Goal: Task Accomplishment & Management: Use online tool/utility

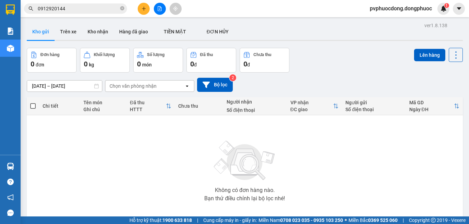
click at [70, 29] on button "Trên xe" at bounding box center [68, 31] width 27 height 16
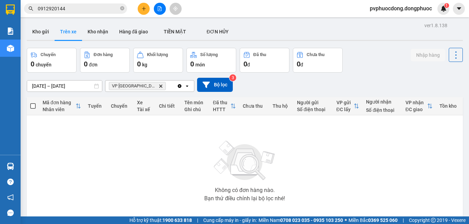
click at [68, 85] on input "[DATE] – [DATE]" at bounding box center [64, 85] width 75 height 11
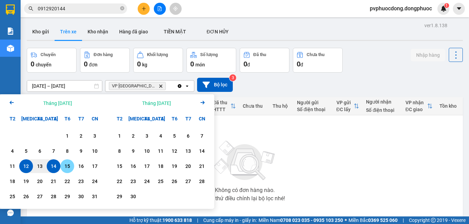
click at [66, 168] on div "15" at bounding box center [68, 166] width 10 height 8
type input "[DATE] – [DATE]"
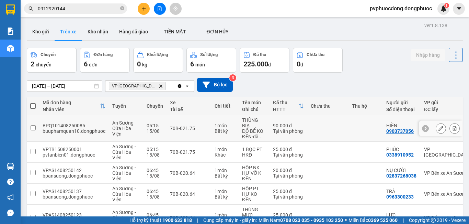
click at [204, 130] on div "70B-021.75" at bounding box center [189, 127] width 38 height 5
checkbox input "true"
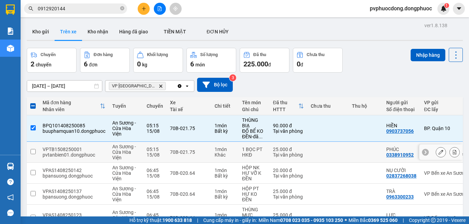
click at [203, 148] on td "70B-021.75" at bounding box center [189, 152] width 45 height 21
checkbox input "true"
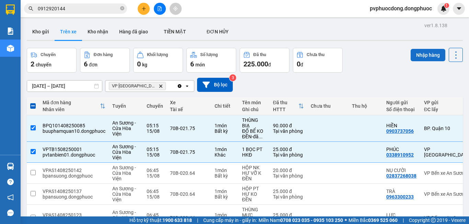
click at [411, 56] on button "Nhập hàng" at bounding box center [428, 55] width 35 height 12
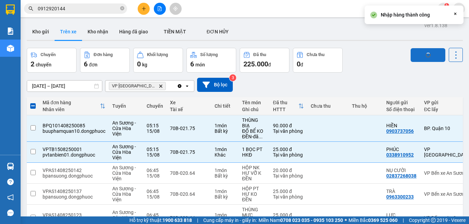
checkbox input "false"
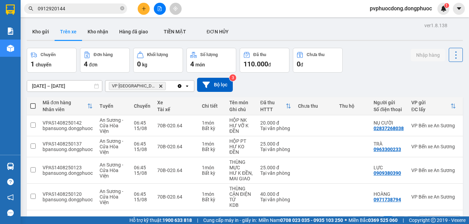
click at [146, 9] on button at bounding box center [144, 9] width 12 height 12
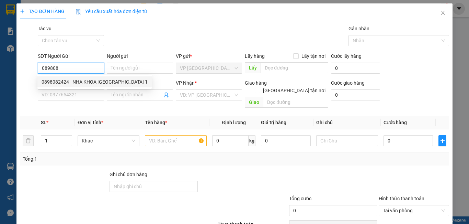
click at [68, 81] on div "0898082424 - NHA KHOA MỸ ANH 1" at bounding box center [95, 82] width 106 height 8
type input "0898082424"
type input "NHA KHOA MỸ ANH 1"
type input "0769389549"
type input "LABO NỤ CƯỜI"
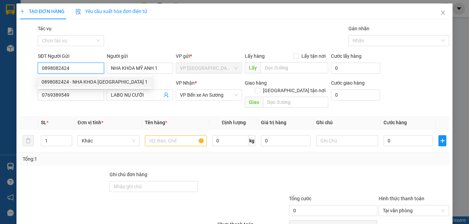
type input "20.000"
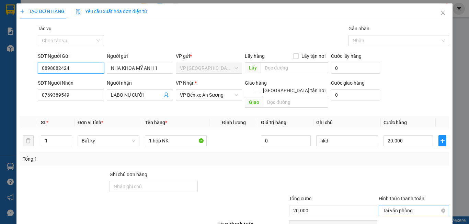
scroll to position [31, 0]
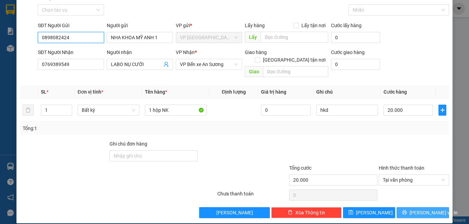
type input "0898082424"
click at [436, 207] on button "Lưu và In" at bounding box center [423, 212] width 53 height 11
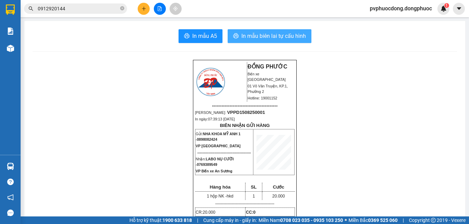
click at [270, 35] on span "In mẫu biên lai tự cấu hình" at bounding box center [273, 36] width 65 height 9
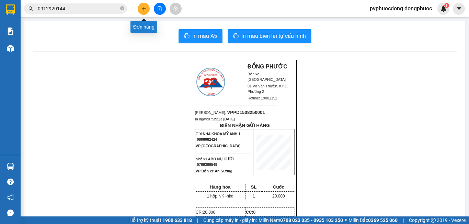
click at [144, 4] on button at bounding box center [144, 9] width 12 height 12
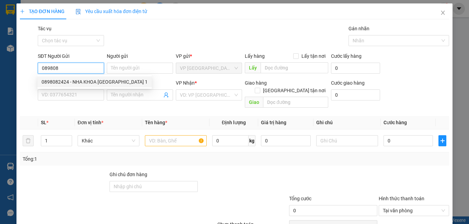
click at [71, 76] on div "0898082424 - NHA KHOA MỸ ANH 1" at bounding box center [94, 81] width 114 height 11
type input "0898082424"
type input "NHA KHOA MỸ ANH 1"
type input "0769389549"
type input "LABO NỤ CƯỜI"
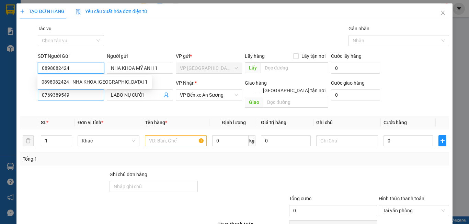
type input "20.000"
type input "0898082424"
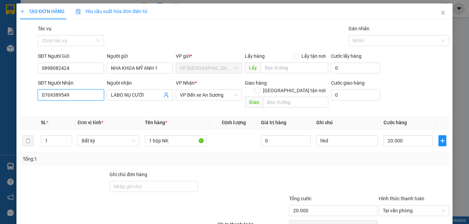
drag, startPoint x: 74, startPoint y: 93, endPoint x: 19, endPoint y: 105, distance: 56.5
click at [19, 105] on div "TẠO ĐƠN HÀNG Yêu cầu xuất hóa đơn điện tử Transit Pickup Surcharge Ids Transit …" at bounding box center [234, 128] width 436 height 250
click at [52, 116] on div "0585747447 - PHÁT" at bounding box center [74, 120] width 64 height 8
type input "0585747447"
type input "PHÁT"
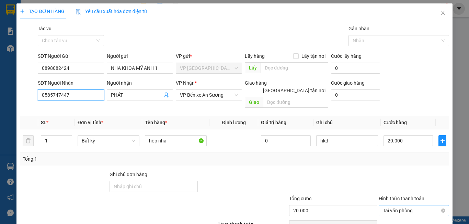
scroll to position [31, 0]
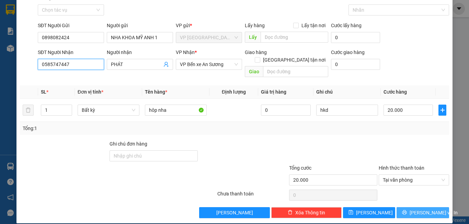
type input "0585747447"
click at [417, 209] on span "Lưu và In" at bounding box center [434, 213] width 48 height 8
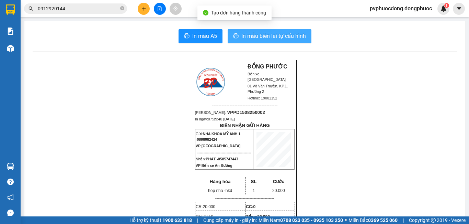
click at [288, 39] on span "In mẫu biên lai tự cấu hình" at bounding box center [273, 36] width 65 height 9
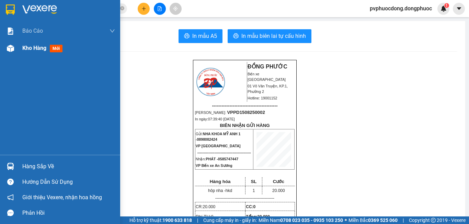
click at [11, 49] on img at bounding box center [10, 48] width 7 height 7
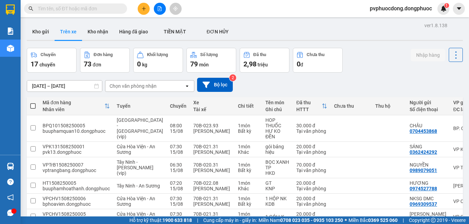
click at [172, 87] on div "Chọn văn phòng nhận" at bounding box center [144, 85] width 79 height 11
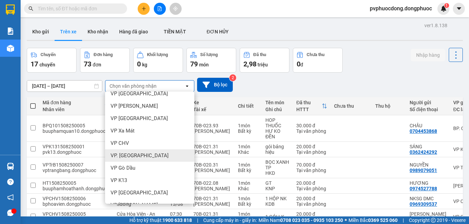
scroll to position [103, 0]
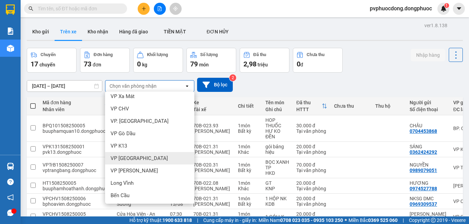
click at [147, 153] on div "VP [GEOGRAPHIC_DATA]" at bounding box center [149, 158] width 89 height 12
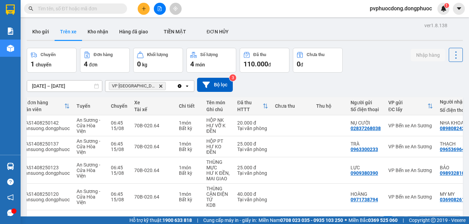
scroll to position [0, 0]
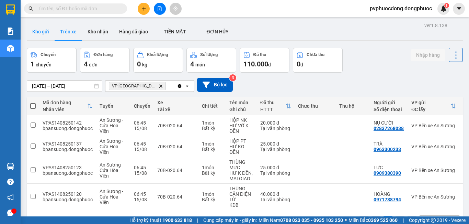
click at [41, 30] on button "Kho gửi" at bounding box center [41, 31] width 28 height 16
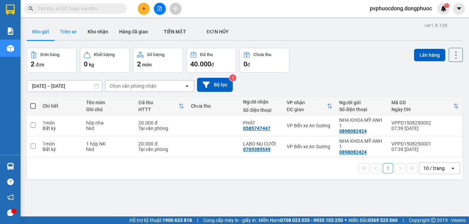
click at [75, 33] on button "Trên xe" at bounding box center [68, 31] width 27 height 16
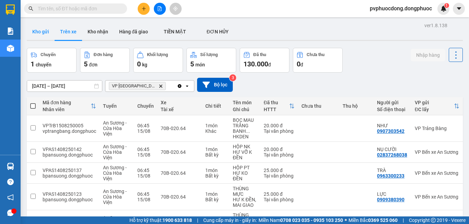
click at [42, 30] on button "Kho gửi" at bounding box center [41, 31] width 28 height 16
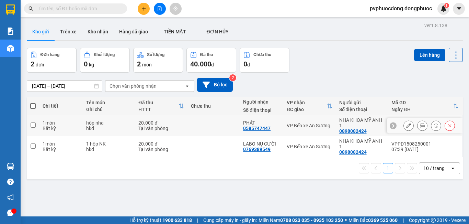
click at [135, 122] on td "20.000 đ Tại văn phòng" at bounding box center [161, 125] width 52 height 21
checkbox input "true"
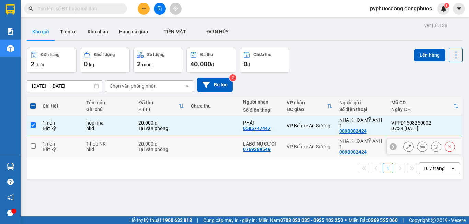
click at [132, 141] on td "1 hộp NK hkd" at bounding box center [109, 146] width 52 height 21
checkbox input "true"
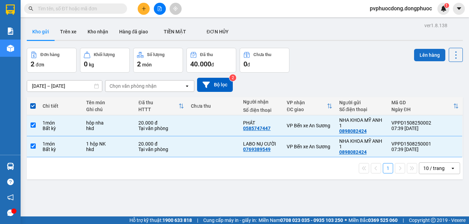
click at [418, 55] on button "Lên hàng" at bounding box center [429, 55] width 31 height 12
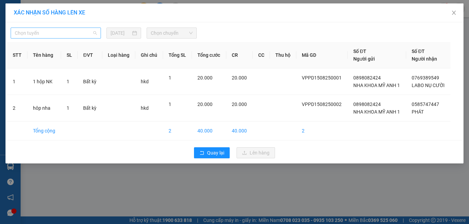
click at [69, 31] on span "Chọn tuyến" at bounding box center [56, 33] width 82 height 10
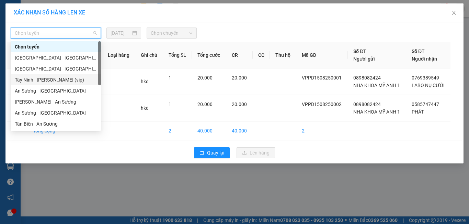
scroll to position [34, 0]
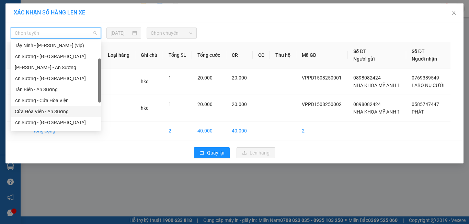
click at [39, 108] on div "Cửa Hòa Viện - An Sương" at bounding box center [56, 112] width 82 height 8
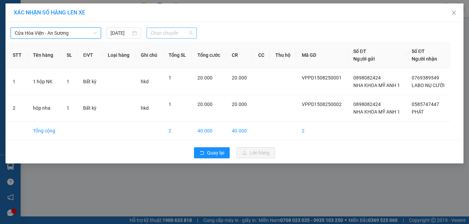
click at [191, 37] on span "Chọn chuyến" at bounding box center [172, 33] width 42 height 10
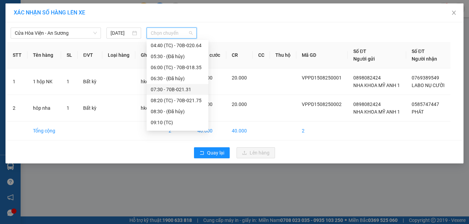
click at [192, 87] on div "07:30 - 70B-021.31" at bounding box center [178, 90] width 54 height 8
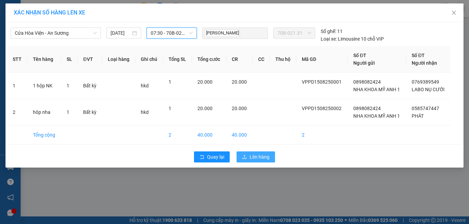
click at [253, 153] on span "Lên hàng" at bounding box center [260, 157] width 20 height 8
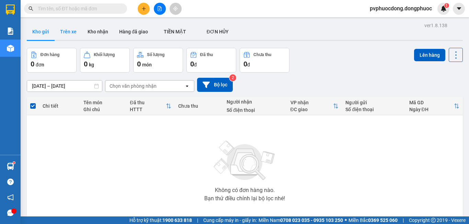
click at [68, 28] on button "Trên xe" at bounding box center [68, 31] width 27 height 16
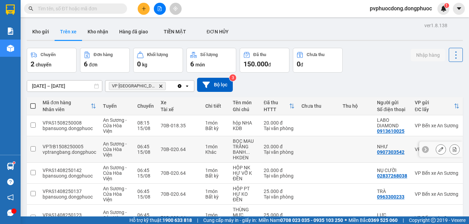
scroll to position [69, 0]
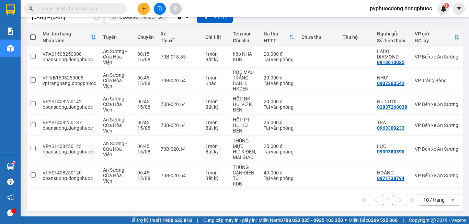
click at [108, 200] on div "1 10 / trang open" at bounding box center [245, 200] width 431 height 12
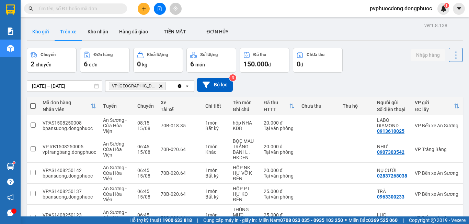
click at [33, 29] on button "Kho gửi" at bounding box center [41, 31] width 28 height 16
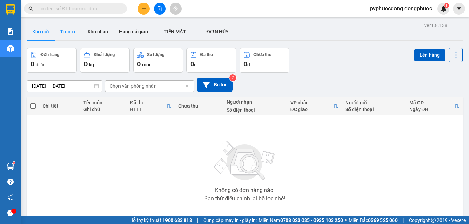
click at [65, 31] on button "Trên xe" at bounding box center [68, 31] width 27 height 16
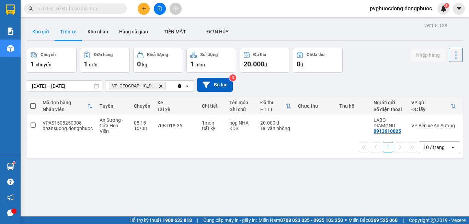
click at [45, 34] on button "Kho gửi" at bounding box center [41, 31] width 28 height 16
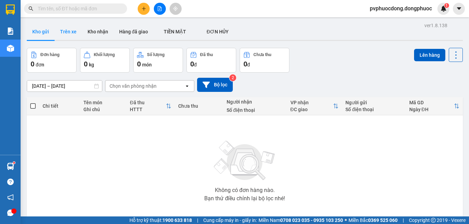
click at [78, 34] on button "Trên xe" at bounding box center [68, 31] width 27 height 16
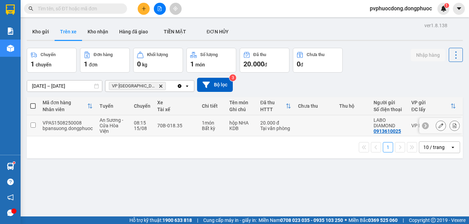
click at [167, 128] on div "70B-018.35" at bounding box center [176, 125] width 38 height 5
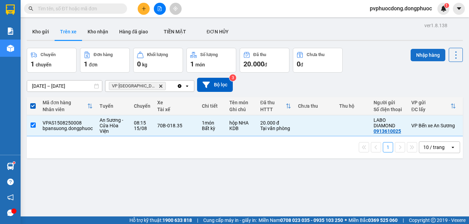
click at [421, 55] on button "Nhập hàng" at bounding box center [428, 55] width 35 height 12
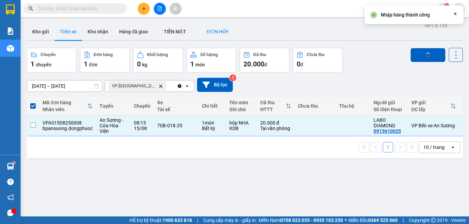
checkbox input "false"
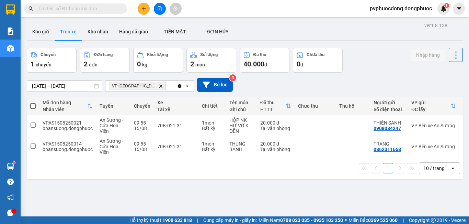
click at [107, 195] on div "ver 1.8.138 Kho gửi Trên xe Kho nhận Hàng đã giao TIỀN MẶT ĐƠN HỦY Chuyến 1 c…" at bounding box center [245, 133] width 442 height 224
click at [45, 32] on button "Kho gửi" at bounding box center [41, 31] width 28 height 16
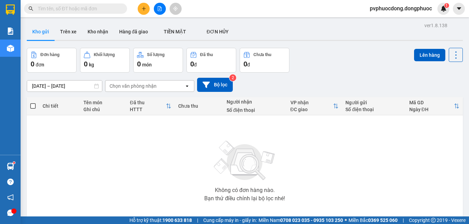
click at [60, 32] on button "Trên xe" at bounding box center [68, 31] width 27 height 16
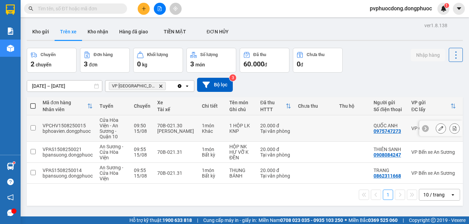
click at [181, 127] on div "70B-021.30" at bounding box center [176, 125] width 38 height 5
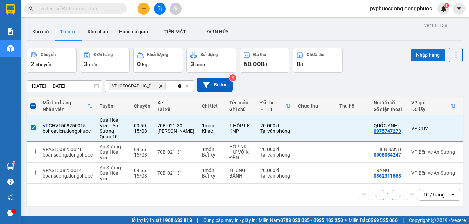
click at [411, 58] on button "Nhập hàng" at bounding box center [428, 55] width 35 height 12
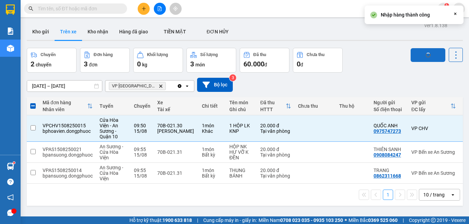
checkbox input "false"
